Goal: Navigation & Orientation: Find specific page/section

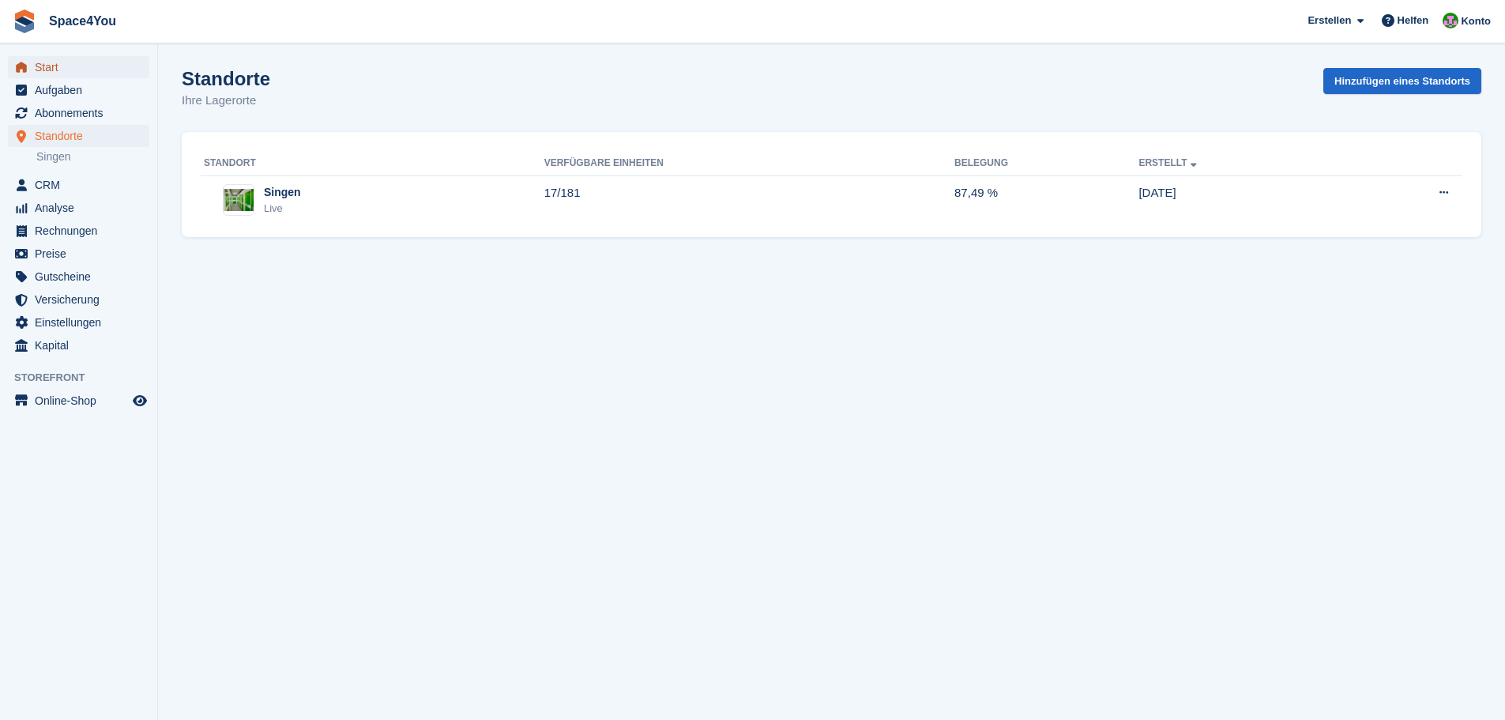
click at [101, 77] on span "Start" at bounding box center [82, 67] width 95 height 22
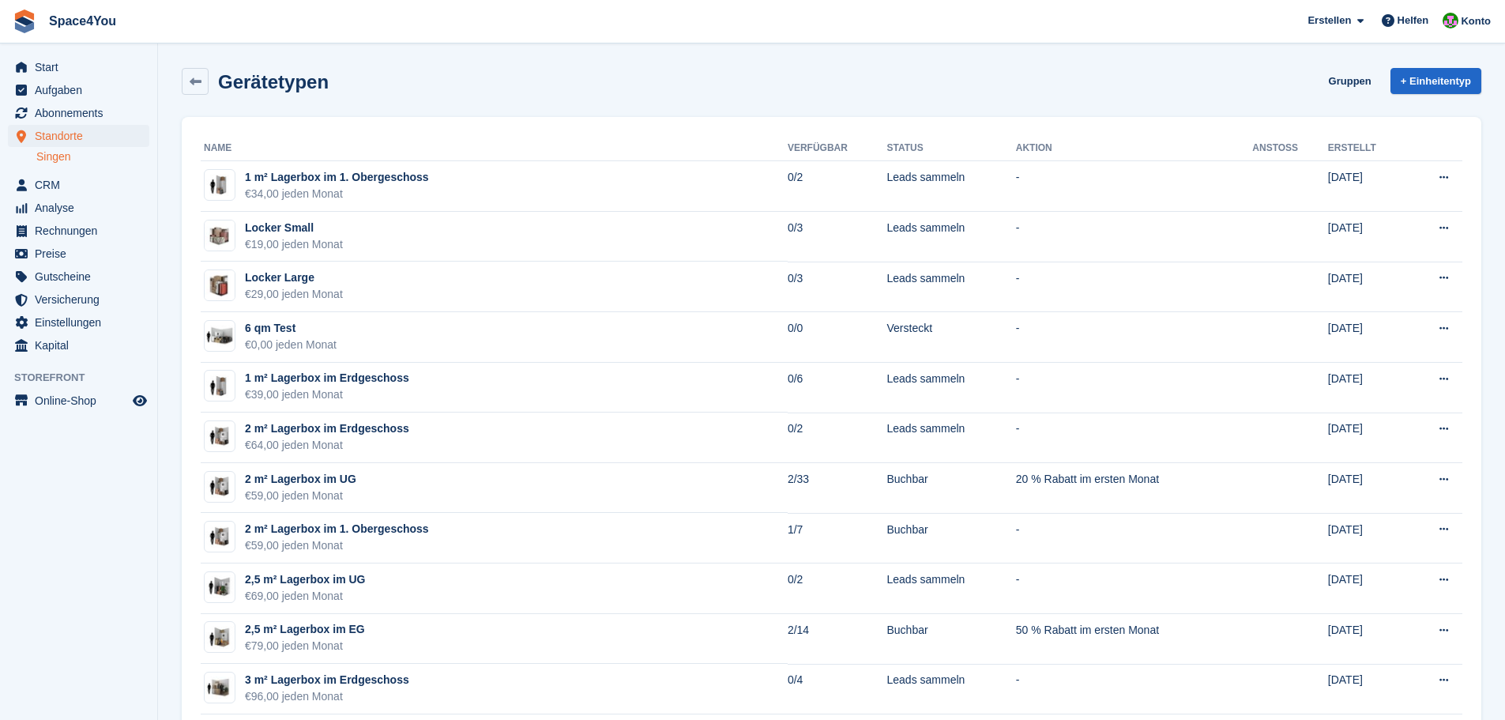
click at [748, 79] on div "Gerätetypen Gruppen + Einheitentyp" at bounding box center [832, 81] width 1300 height 27
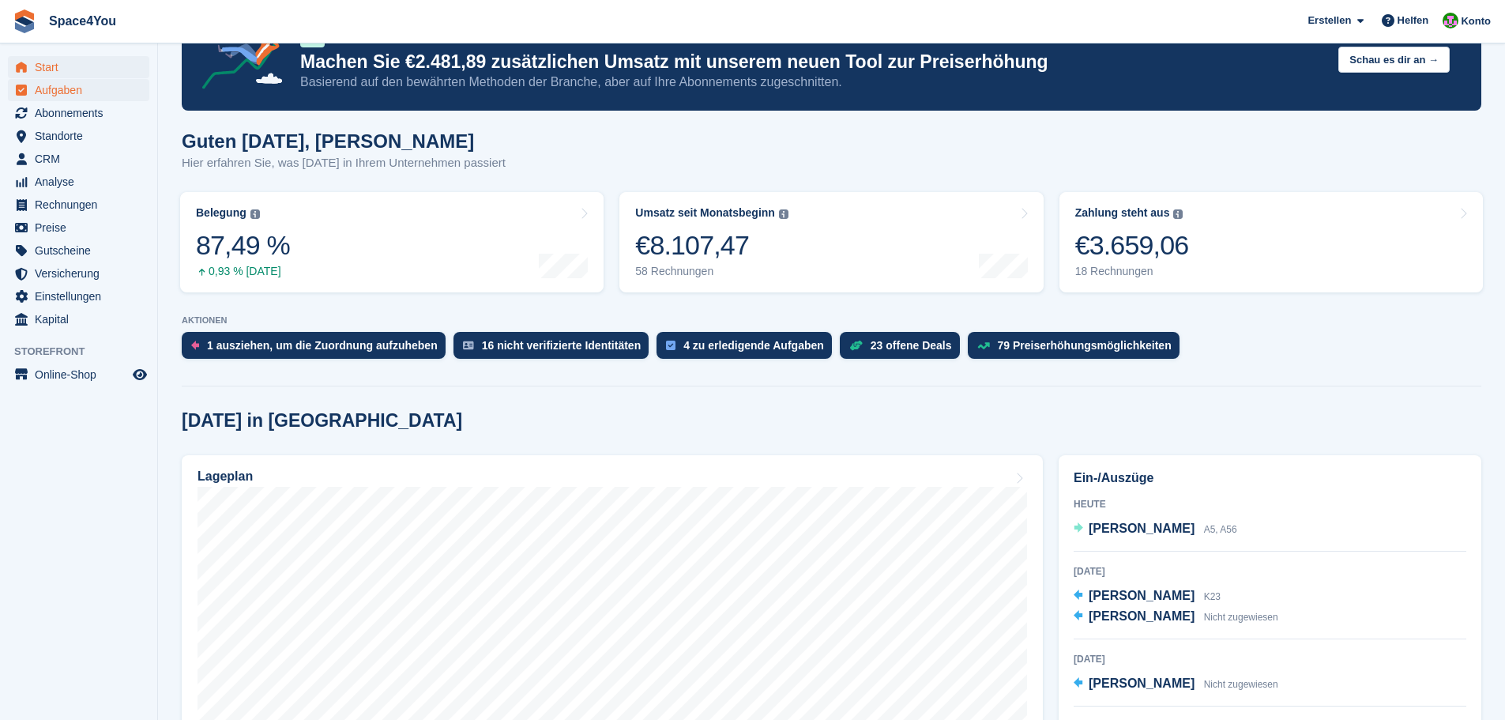
scroll to position [39, 0]
